Goal: Task Accomplishment & Management: Manage account settings

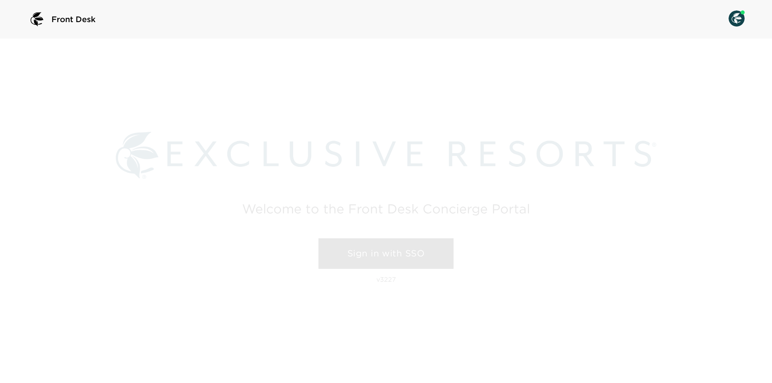
click at [402, 254] on link "Sign in with SSO" at bounding box center [385, 253] width 135 height 31
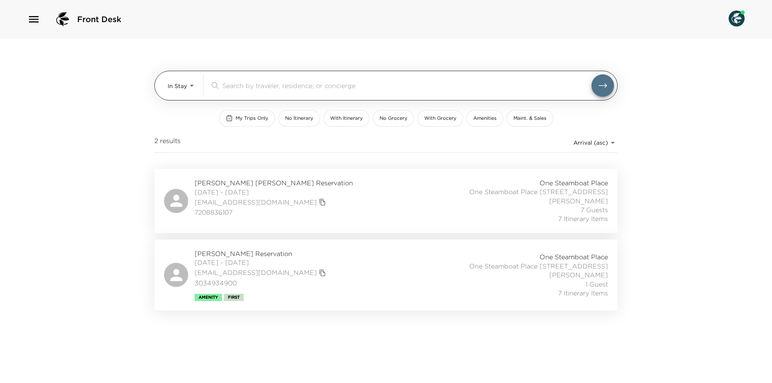
drag, startPoint x: 166, startPoint y: 87, endPoint x: 172, endPoint y: 98, distance: 12.4
click at [166, 87] on div "In Stay In-Stay ​" at bounding box center [385, 86] width 463 height 30
drag, startPoint x: 181, startPoint y: 85, endPoint x: 184, endPoint y: 110, distance: 25.5
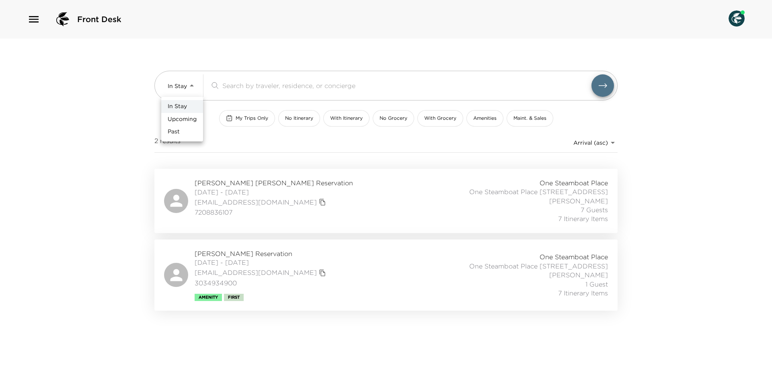
click at [180, 85] on body "Front Desk In Stay In-Stay ​ My Trips Only No Itinerary With Itinerary No Groce…" at bounding box center [386, 191] width 772 height 383
click at [185, 115] on span "Upcoming" at bounding box center [182, 119] width 29 height 8
type input "Upcoming"
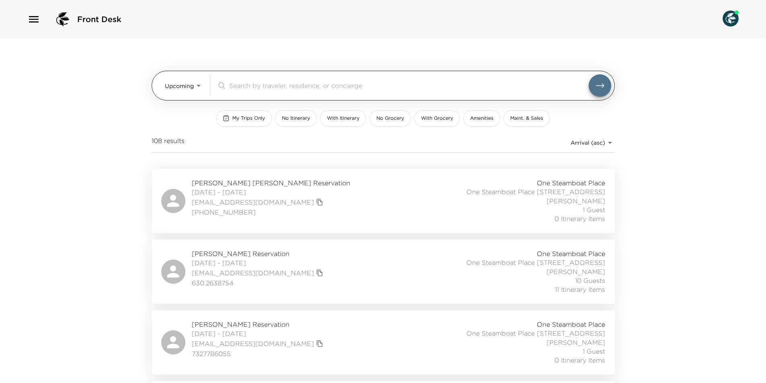
click at [237, 94] on div "​" at bounding box center [414, 85] width 394 height 23
click at [240, 89] on input "search" at bounding box center [408, 85] width 359 height 9
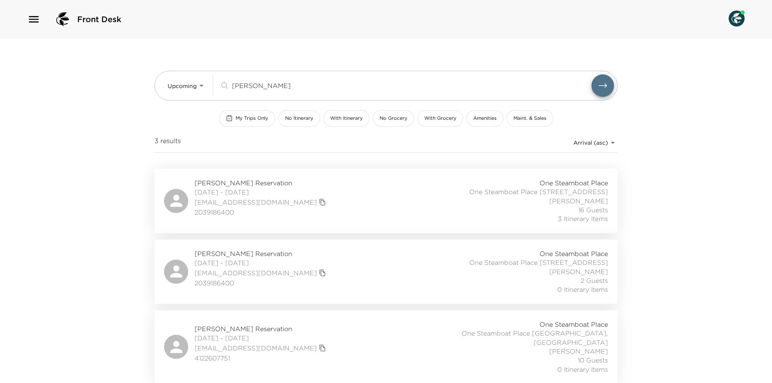
type input "[PERSON_NAME]"
click at [352, 209] on div "[PERSON_NAME] Reservation [DATE] - [DATE] [EMAIL_ADDRESS][DOMAIN_NAME] 20391864…" at bounding box center [386, 200] width 444 height 45
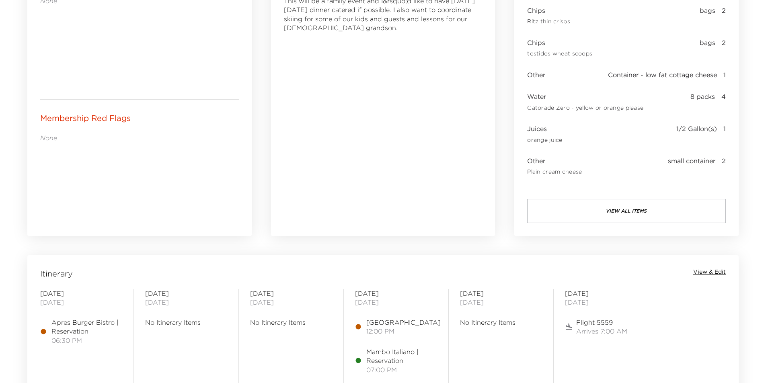
scroll to position [643, 0]
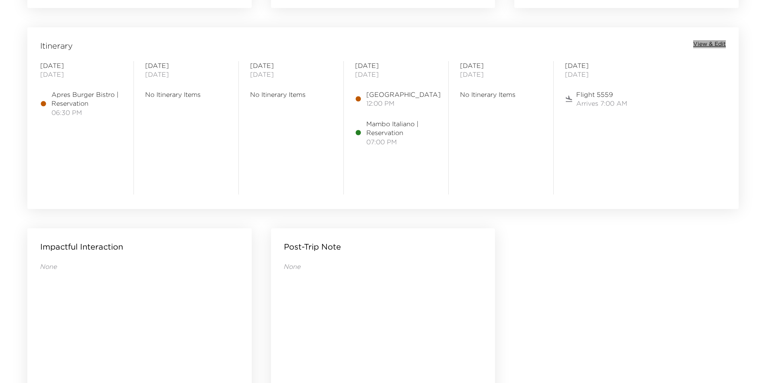
click at [707, 42] on span "View & Edit" at bounding box center [709, 44] width 33 height 8
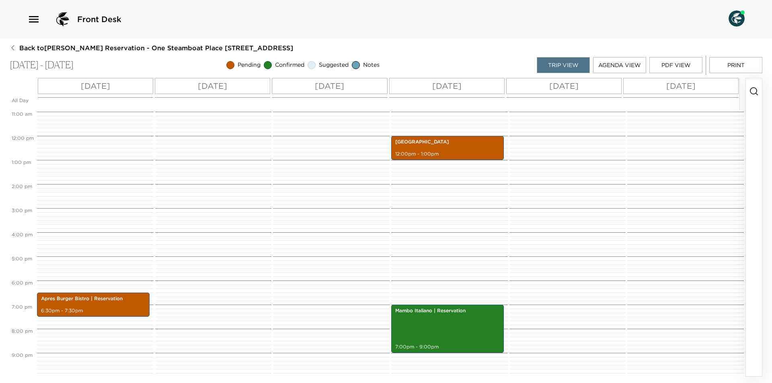
scroll to position [249, 0]
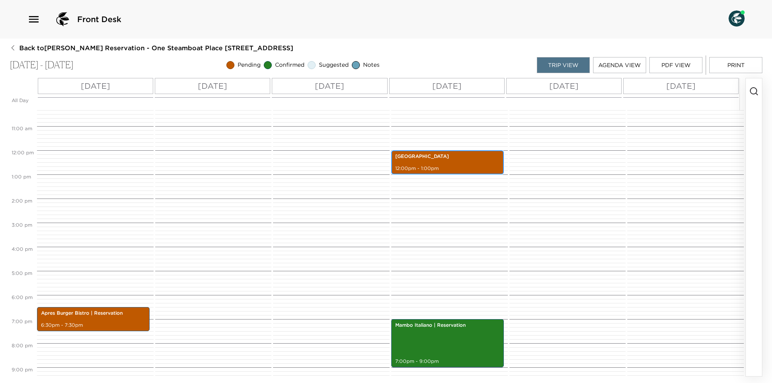
click at [458, 154] on p "Strawberry Park Hot Springs" at bounding box center [447, 156] width 104 height 7
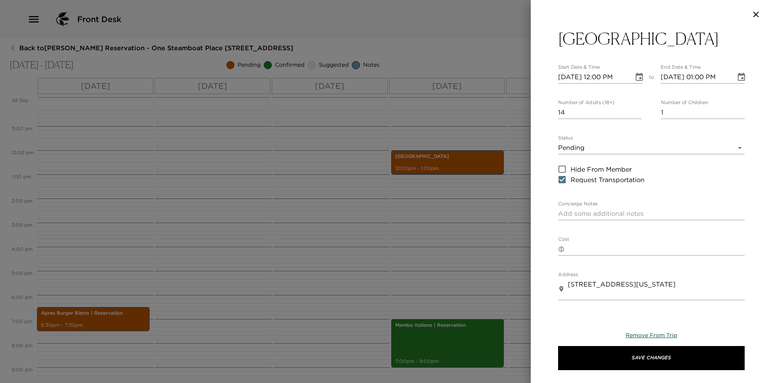
click at [653, 337] on span "Remove From Trip" at bounding box center [650, 335] width 51 height 7
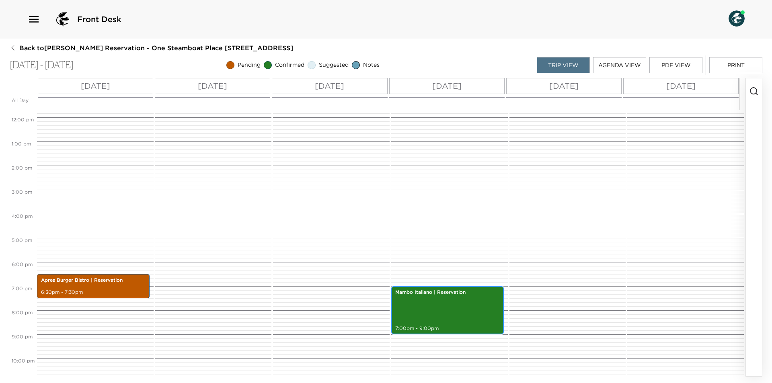
scroll to position [313, 0]
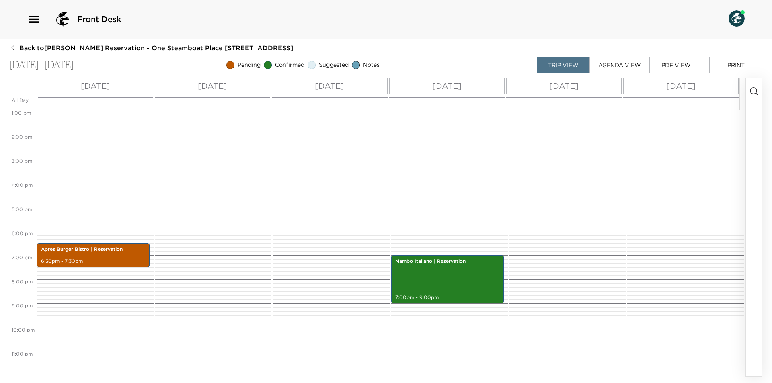
click at [90, 240] on div "Apres Burger Bistro | Reservation 6:30pm - 7:30pm" at bounding box center [94, 86] width 114 height 579
drag, startPoint x: 92, startPoint y: 243, endPoint x: 94, endPoint y: 247, distance: 4.3
click at [92, 244] on div "Apres Burger Bistro | Reservation 6:30pm - 7:30pm" at bounding box center [93, 255] width 113 height 24
click at [94, 247] on p "Apres Burger Bistro | Reservation" at bounding box center [93, 249] width 104 height 7
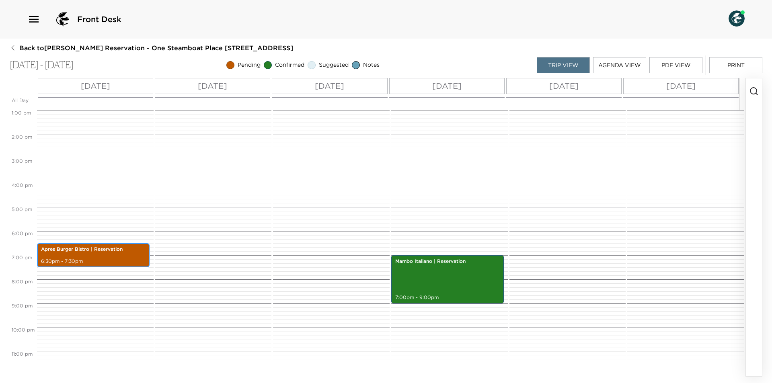
click at [94, 247] on p "Apres Burger Bistro | Reservation" at bounding box center [93, 249] width 104 height 7
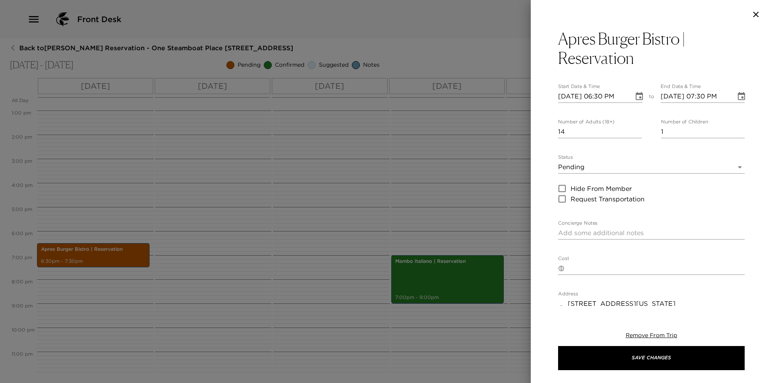
click at [699, 97] on input "11/25/2025 07:30 PM" at bounding box center [695, 96] width 70 height 13
type input "11/25/2025 08:30 PM"
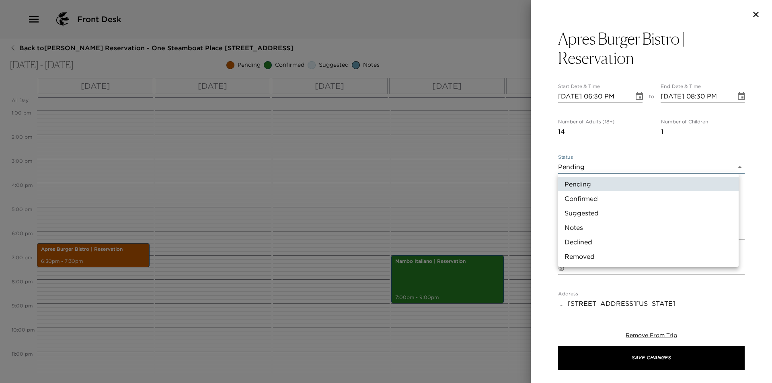
click at [590, 161] on body "Front Desk Back to Dana Upshaw Reservation - One Steamboat Place 612 Steamboat …" at bounding box center [386, 191] width 772 height 383
click at [598, 197] on li "Confirmed" at bounding box center [648, 198] width 180 height 14
type input "Confirmed"
type textarea "Après Burger Bistro is located a convenient 3 minute walk outside of the first …"
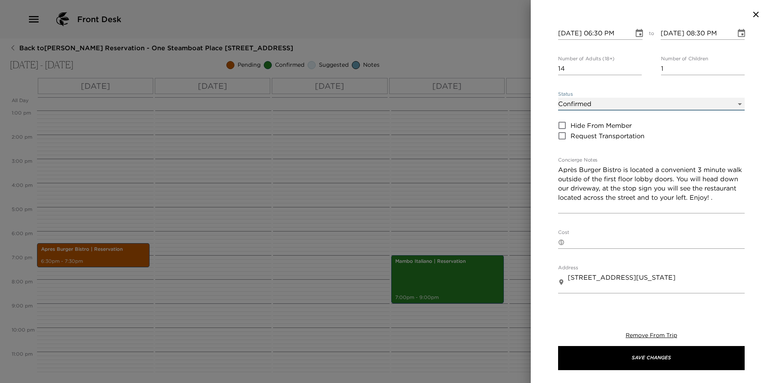
scroll to position [80, 0]
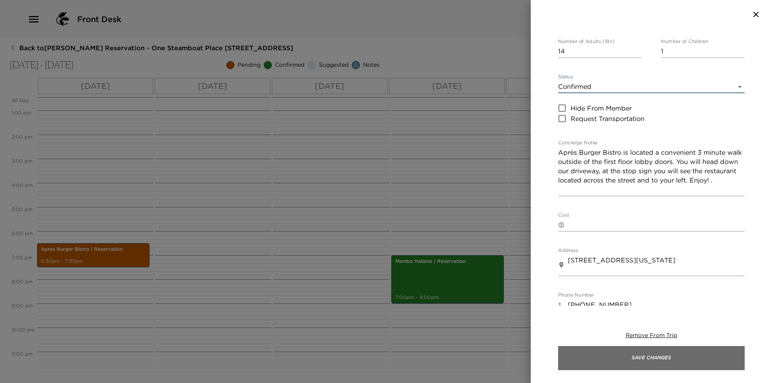
click at [651, 361] on button "Save Changes" at bounding box center [651, 358] width 186 height 24
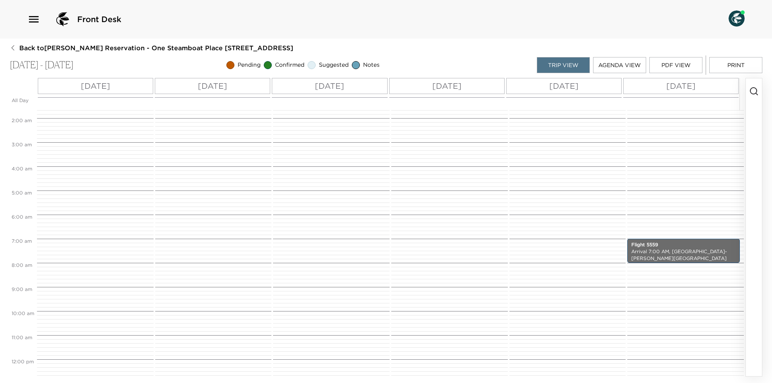
scroll to position [313, 0]
